Goal: Answer question/provide support: Share knowledge or assist other users

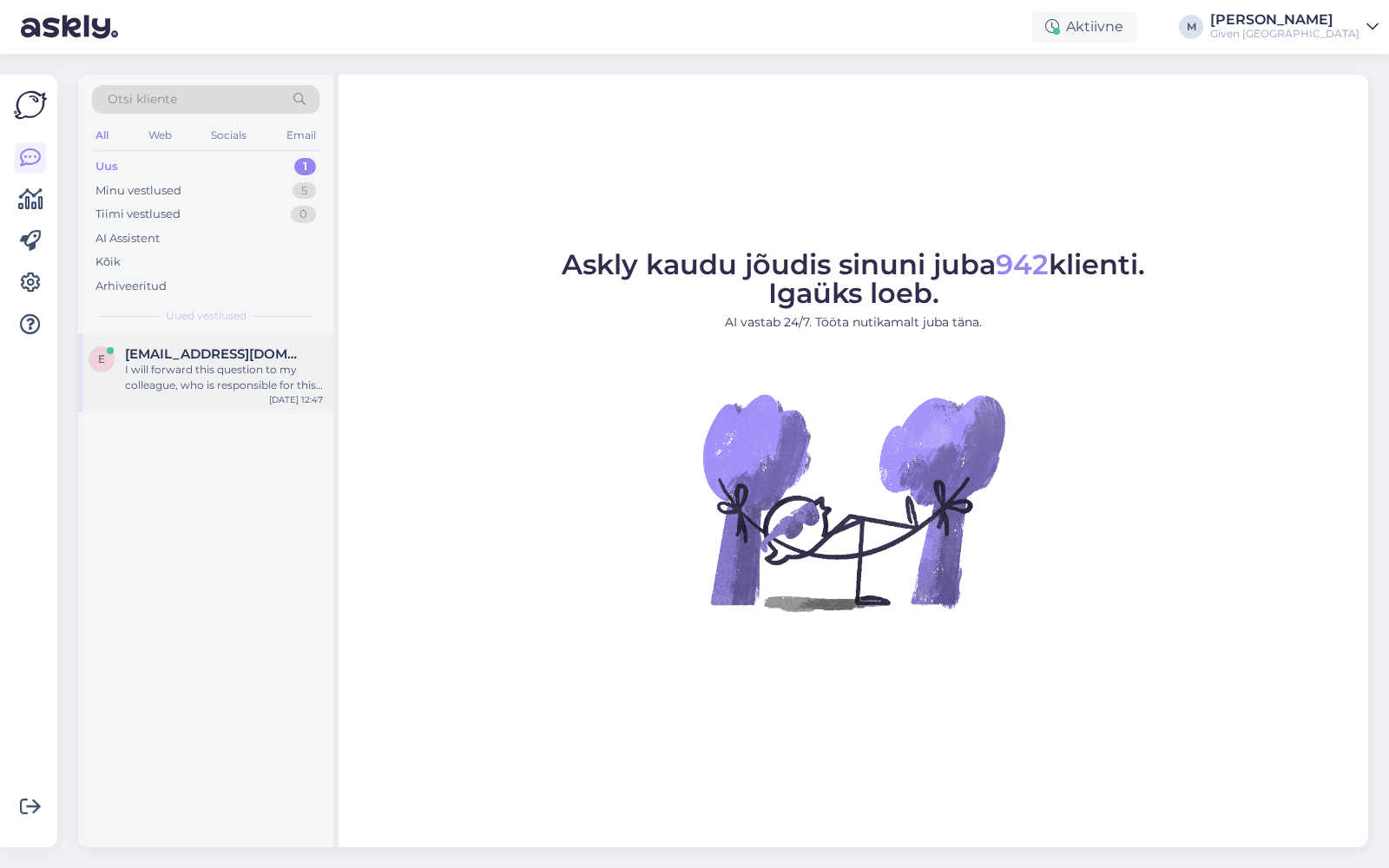
click at [237, 353] on span "[EMAIL_ADDRESS][DOMAIN_NAME]" at bounding box center [215, 354] width 181 height 16
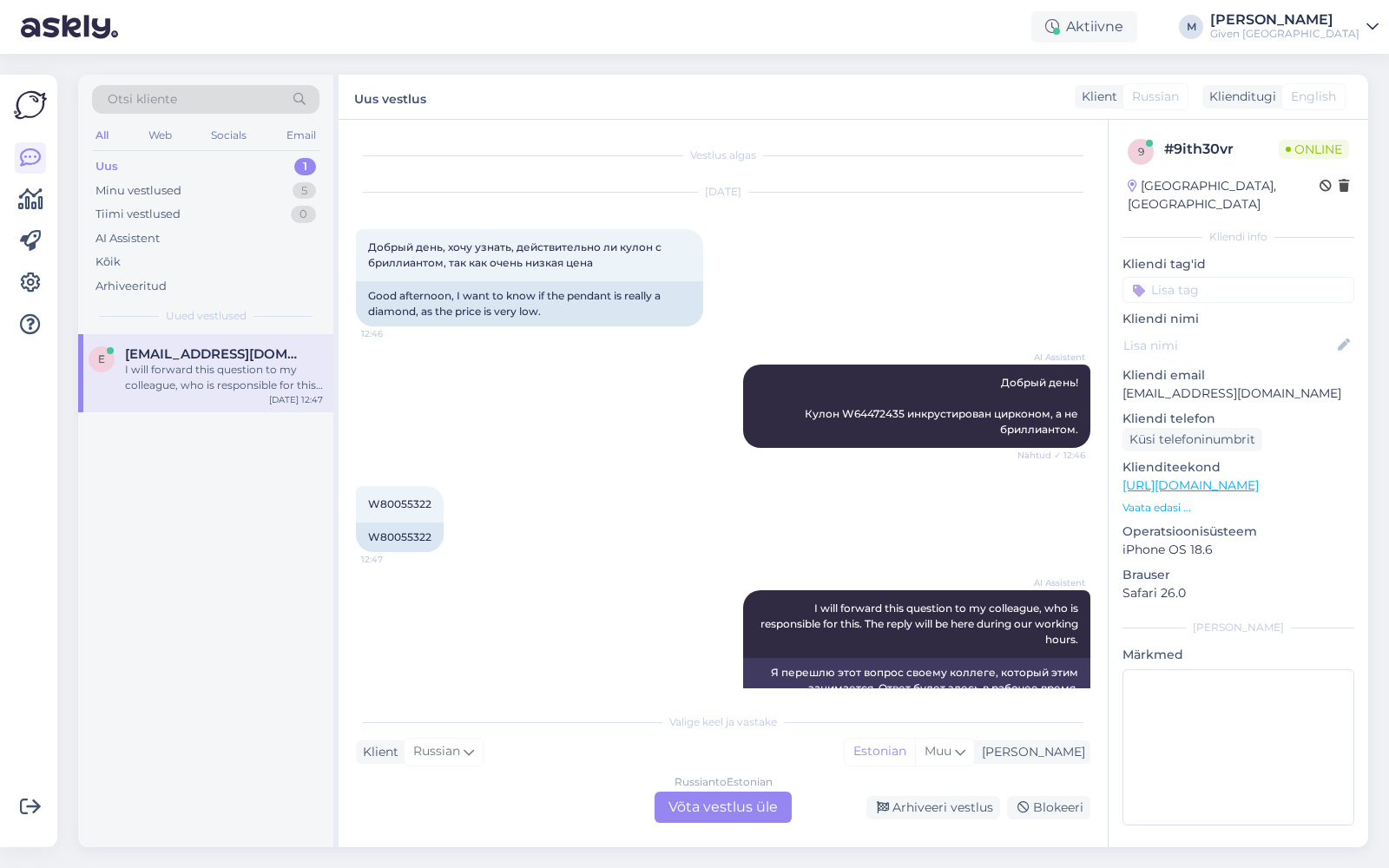
scroll to position [33, 0]
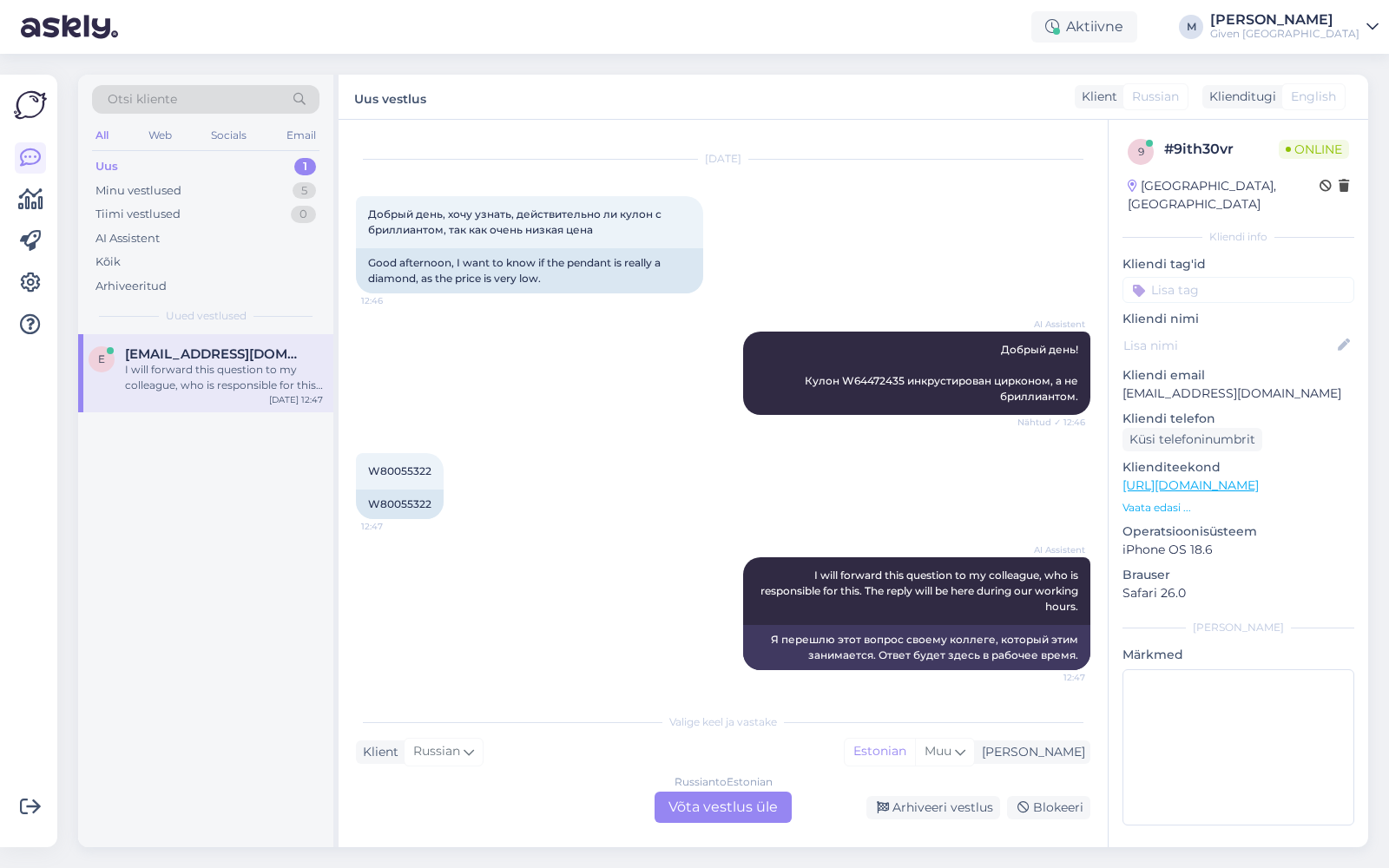
click at [710, 796] on div "Russian to Estonian Võta vestlus üle" at bounding box center [723, 807] width 137 height 31
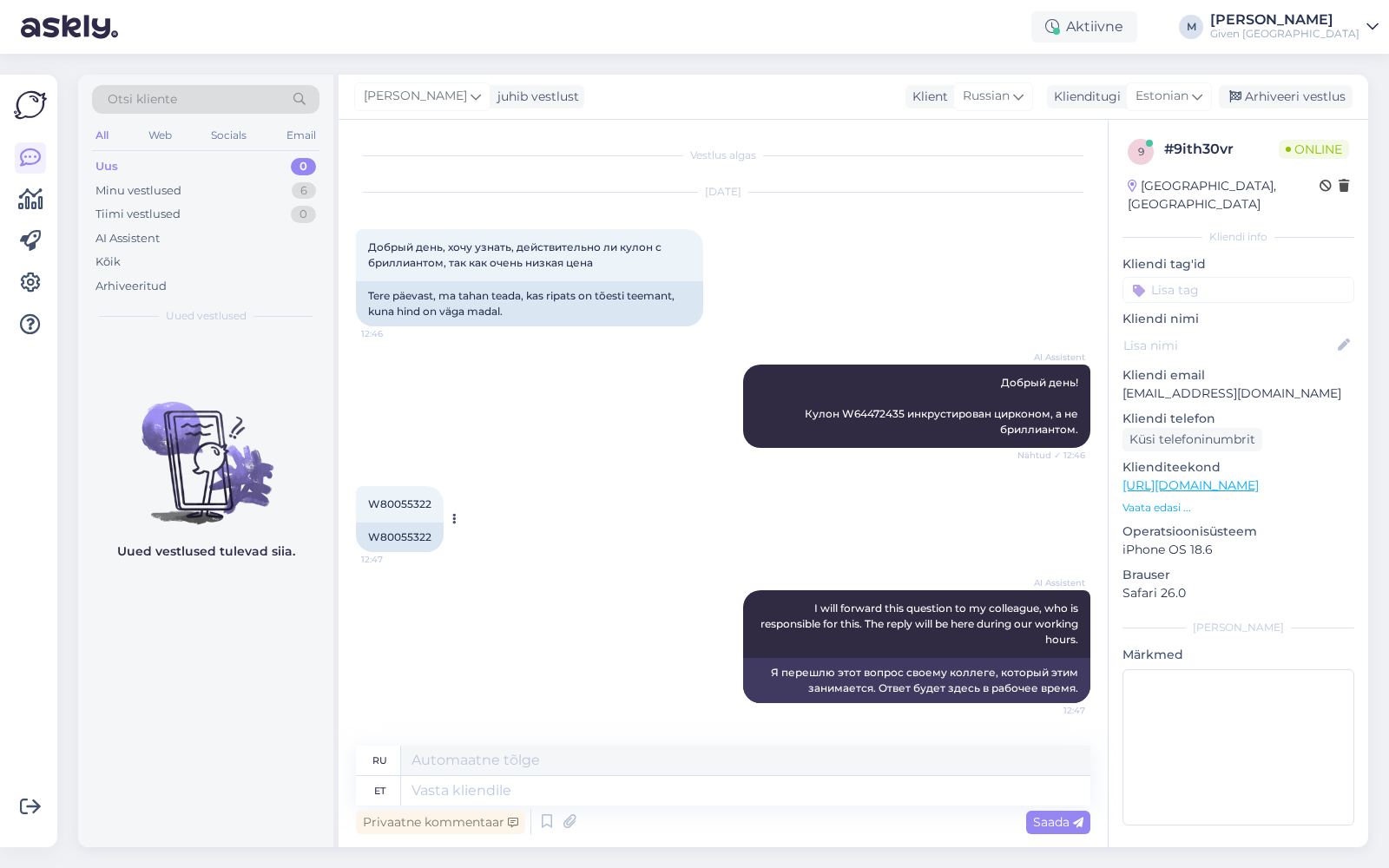
click at [394, 531] on div "W80055322" at bounding box center [400, 537] width 88 height 29
copy div "W80055322"
click at [508, 787] on textarea at bounding box center [746, 791] width 689 height 29
type textarea "H"
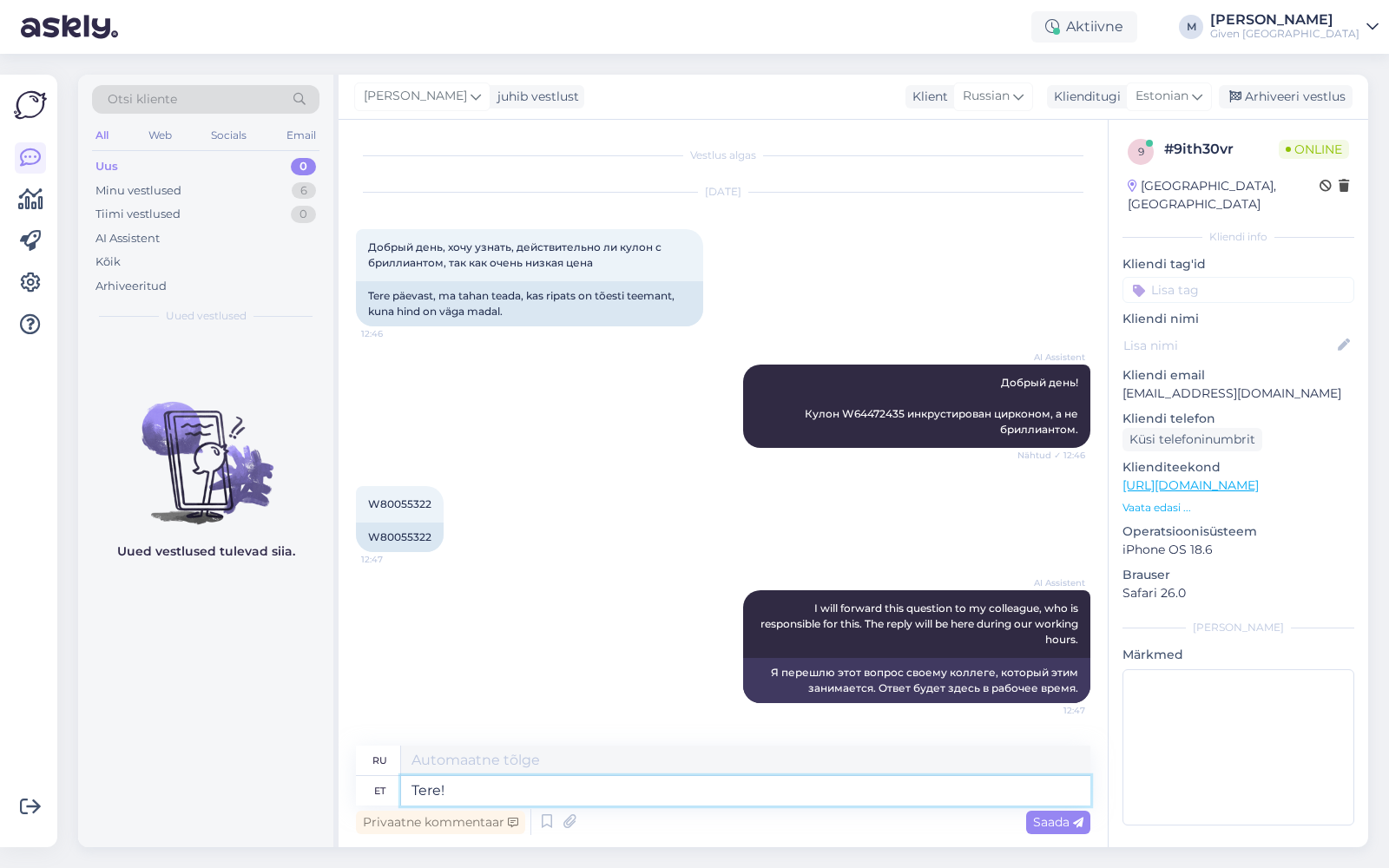
type textarea "Tere!"
type textarea "Привет!"
type textarea "Tere! See o"
type textarea "Привет! Это"
type textarea "Tere! See on naturaalne t"
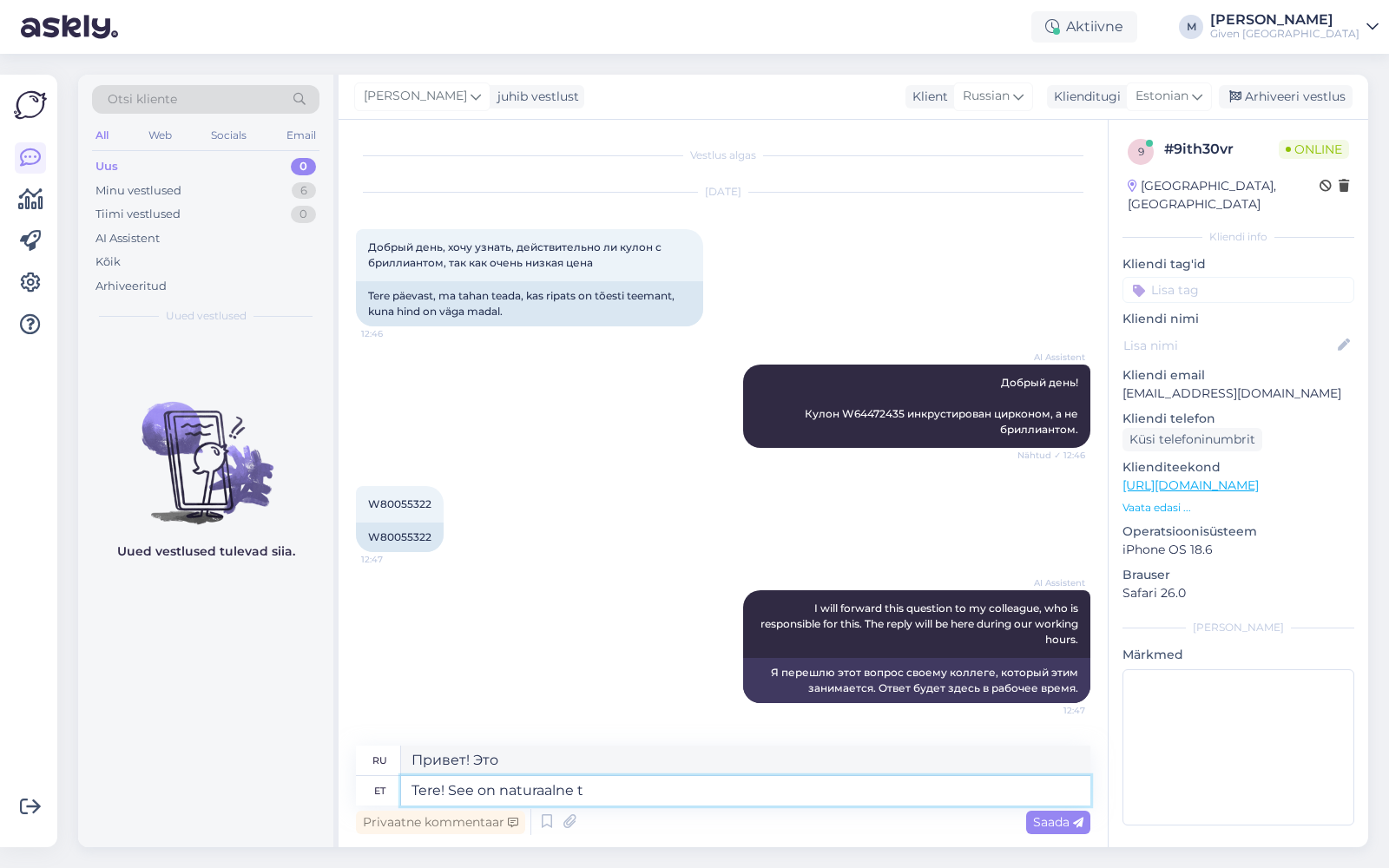
type textarea "Привет! Это естественно."
type textarea "Tere! See on naturaalne teeemant ja"
type textarea "Здравствуйте! Это натуральный бриллиант."
type textarea "Tere! See on naturaalne teeemant [PERSON_NAME] on"
type textarea "Здравствуйте! Это натуральный бриллиант, и цена..."
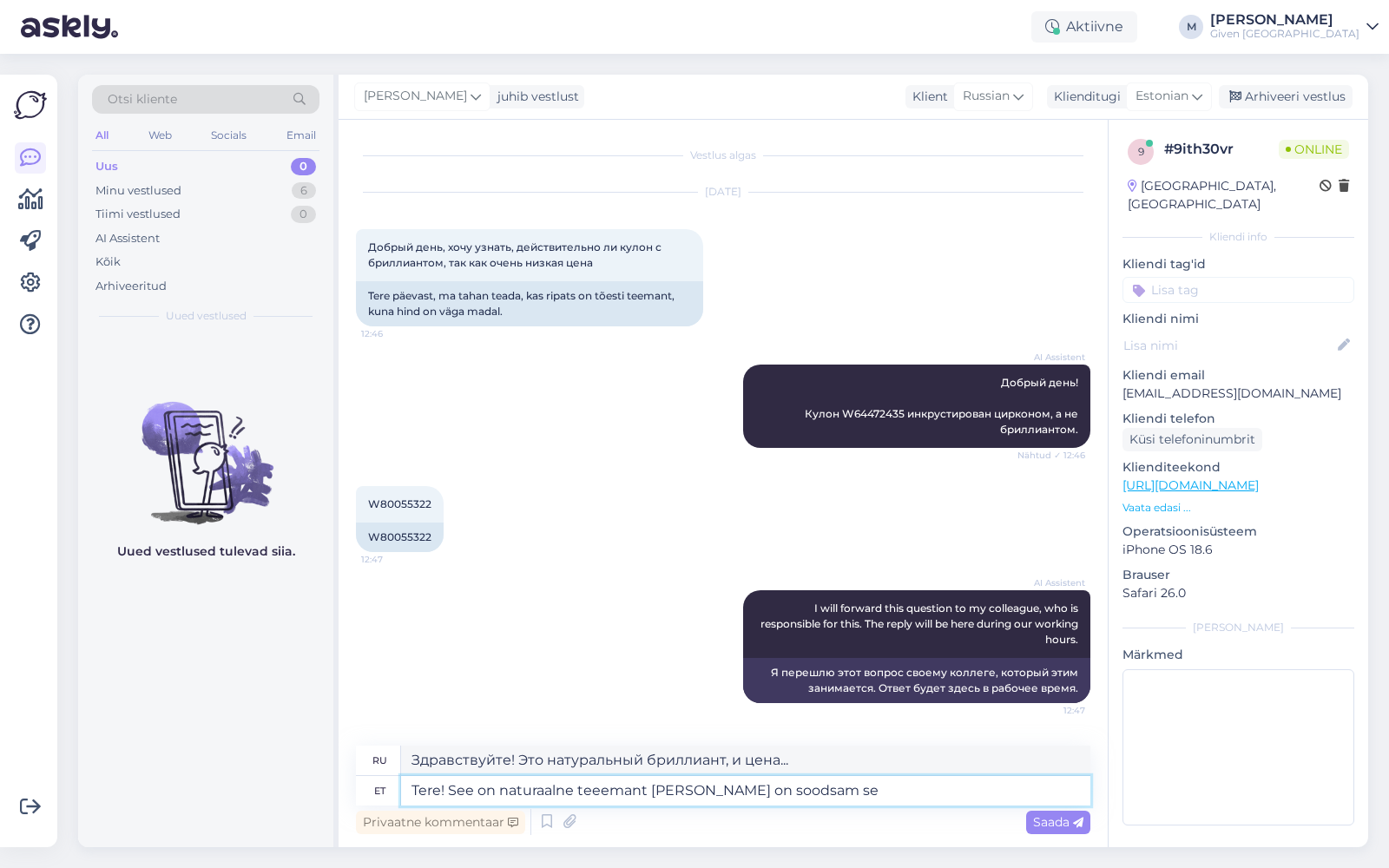
type textarea "Tere! See on naturaalne teeemant [PERSON_NAME] on soodsam see"
type textarea "Здравствуйте! Это натуральный бриллиант, и цена ниже."
type textarea "Tere! See on naturaalne teeemant [PERSON_NAME] on soodsam seetõttu, et"
type textarea "Здравствуйте! Это натуральный бриллиант, и цена ниже, потому что..."
type textarea "Tere! See on naturaalne teeemant [PERSON_NAME] on soodsam seetõttu, et te"
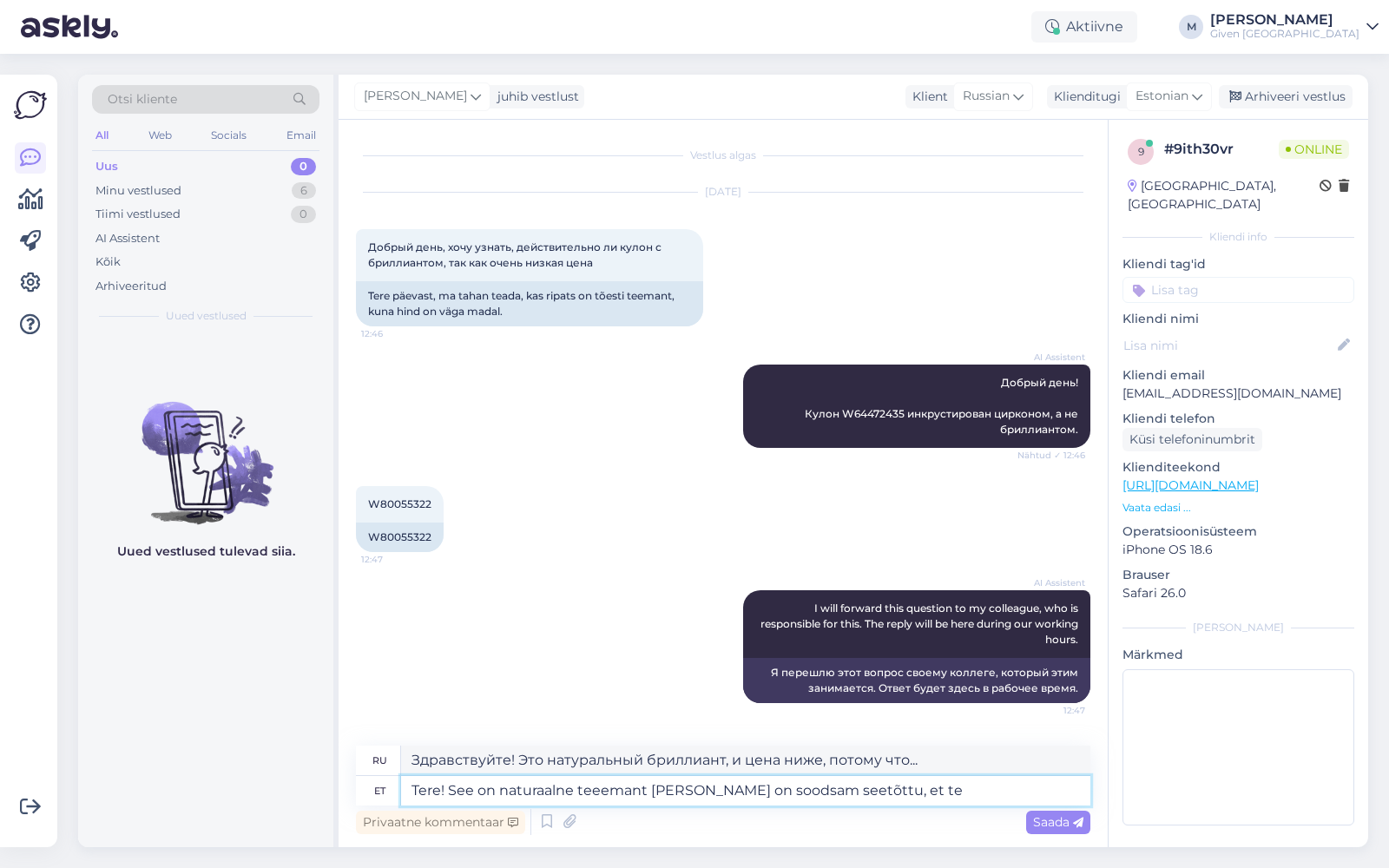
type textarea "Здравствуйте! Это натуральный бриллиант, и цена ниже, потому что"
type textarea "Tere! See on naturaalne teeemant [PERSON_NAME] on soodsam seetõttu, et tegemist…"
type textarea "Здравствуйте! Это натуральный бриллиант, и цена ниже, потому что он..."
type textarea "Tere! See on naturaalne teeemant [PERSON_NAME] on soodsam seetõttu, et tegemist…"
type textarea "Здравствуйте! Это натуральный бриллиант, и цена ниже, потому что это серебряная…"
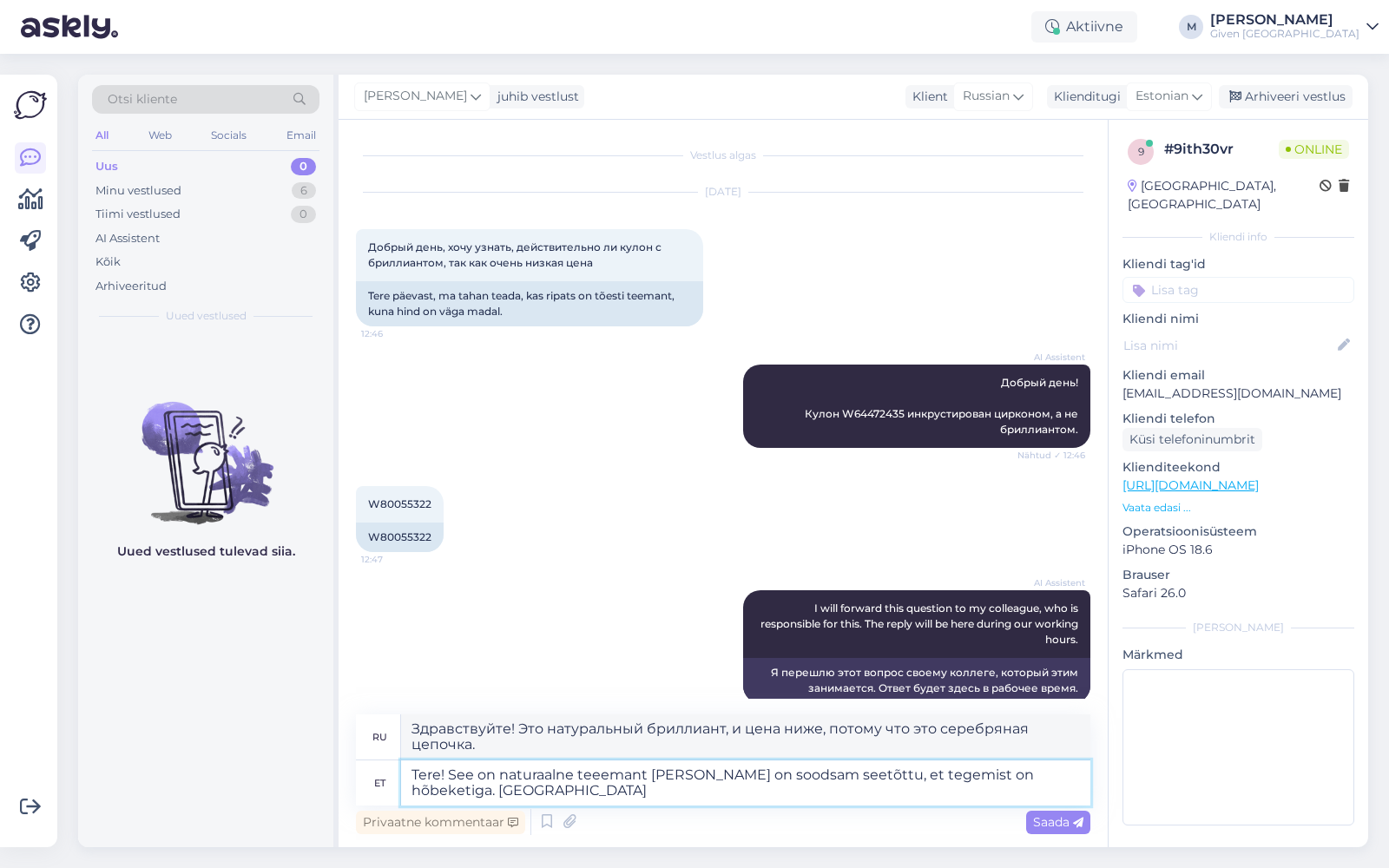
type textarea "Tere! See on naturaalne teeemant [PERSON_NAME] on soodsam seetõttu, et tegemist…"
type textarea "Здравствуйте! Это натуральный бриллиант, и цена ниже, потому что это серебряная…"
paste textarea "0.008ct; I2; H-valge"
type textarea "Tere! See on naturaalne teeemant [PERSON_NAME] on soodsam seetõttu, et tegemist…"
type textarea "Здравствуйте! Это натуральный бриллиант, и цена ниже, потому что это серебряная…"
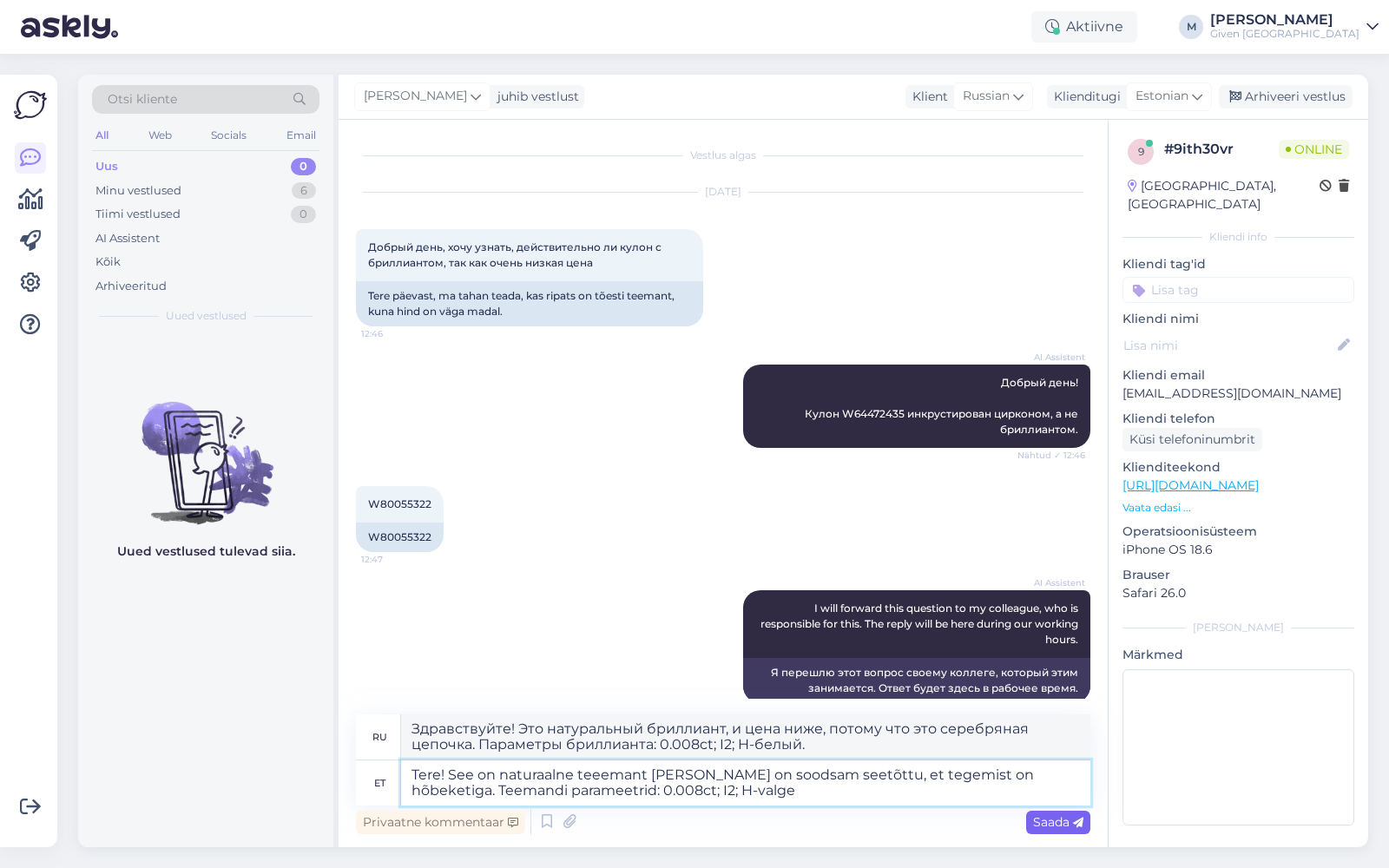
type textarea "Tere! See on naturaalne teeemant [PERSON_NAME] on soodsam seetõttu, et tegemist…"
click at [1044, 822] on span "Saada" at bounding box center [1059, 823] width 51 height 16
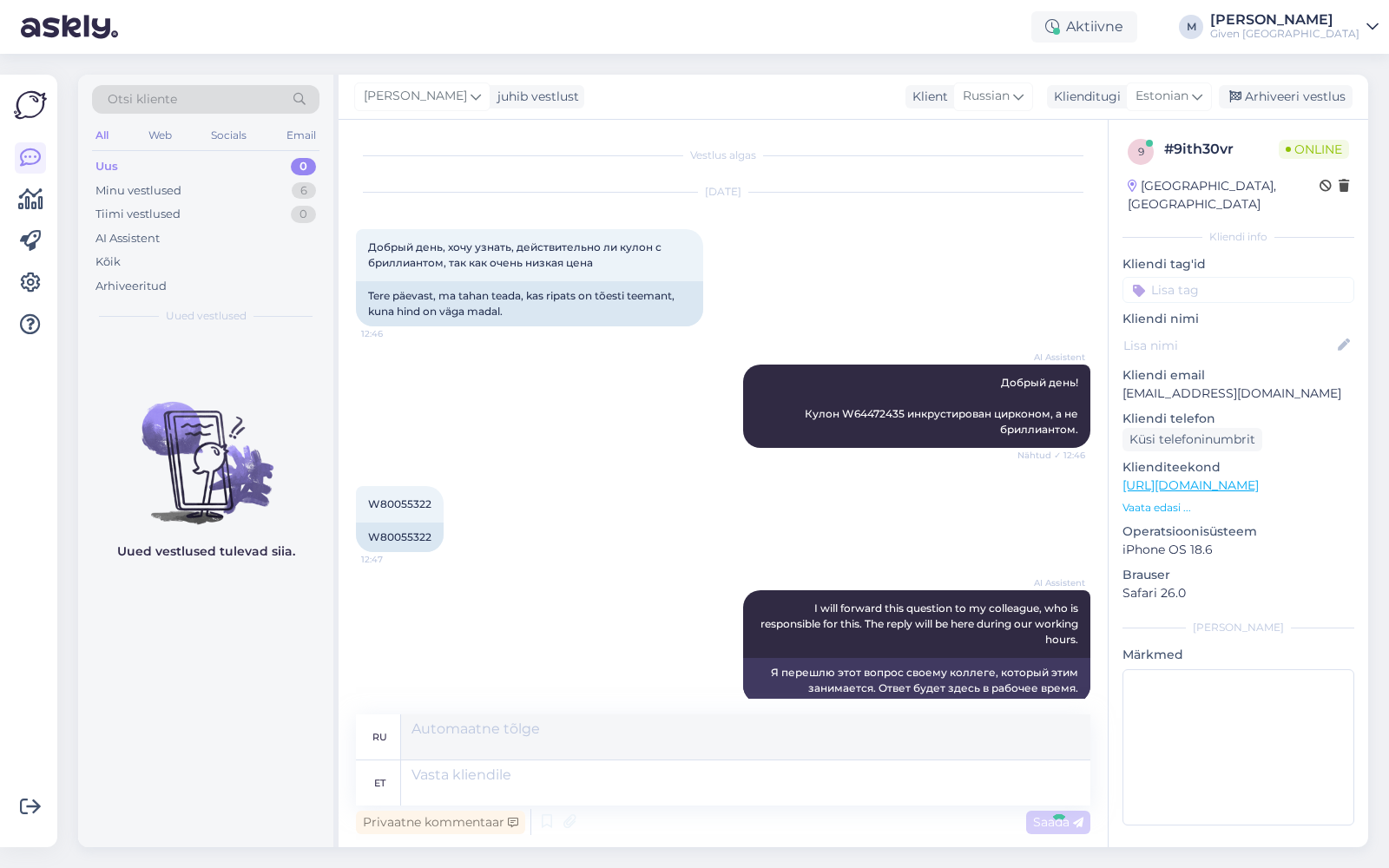
scroll to position [194, 0]
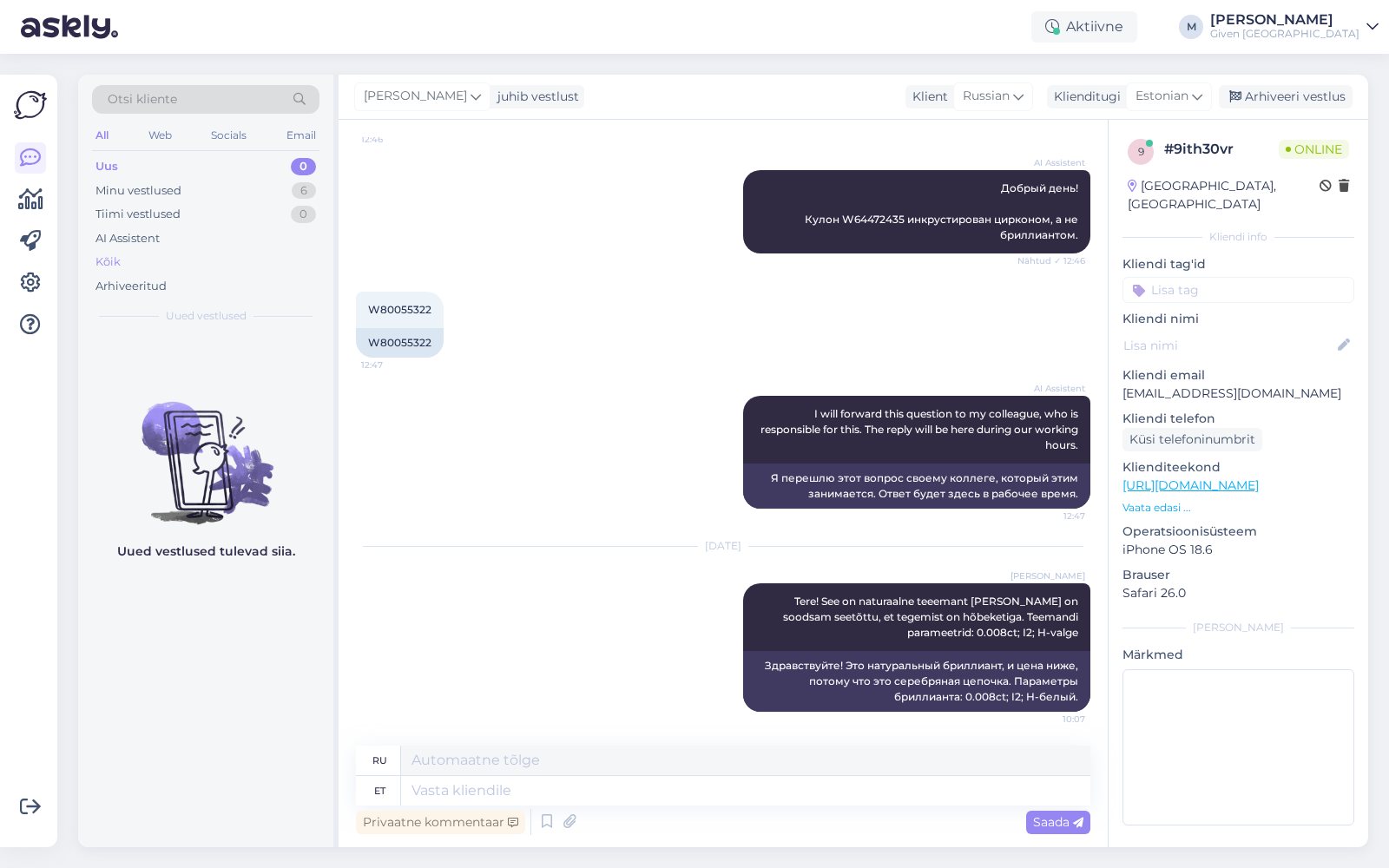
click at [184, 254] on div "Kõik" at bounding box center [206, 262] width 228 height 24
